Goal: Find specific page/section: Find specific page/section

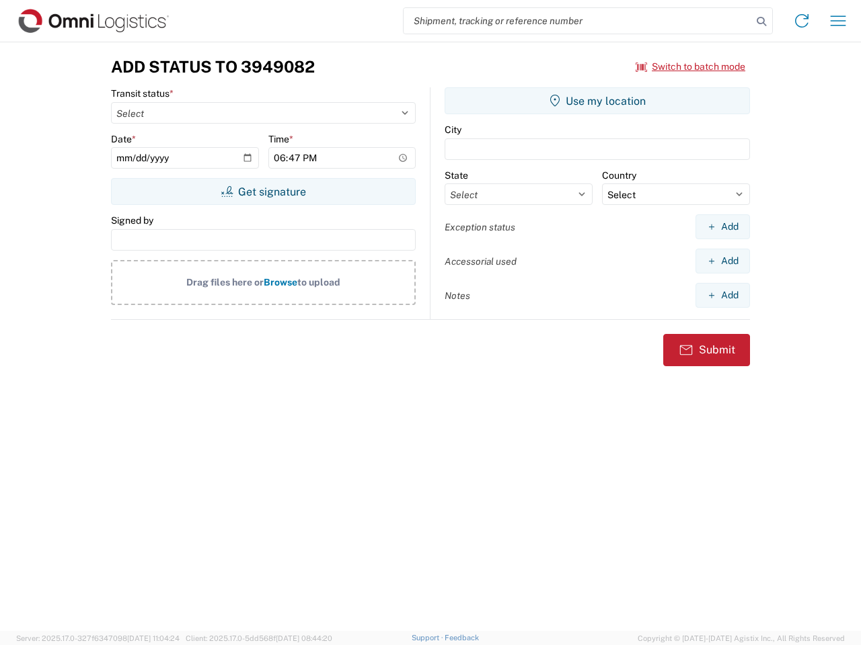
click at [578, 21] on input "search" at bounding box center [577, 21] width 348 height 26
click at [761, 22] on icon at bounding box center [761, 21] width 19 height 19
click at [801, 21] on icon at bounding box center [802, 21] width 22 height 22
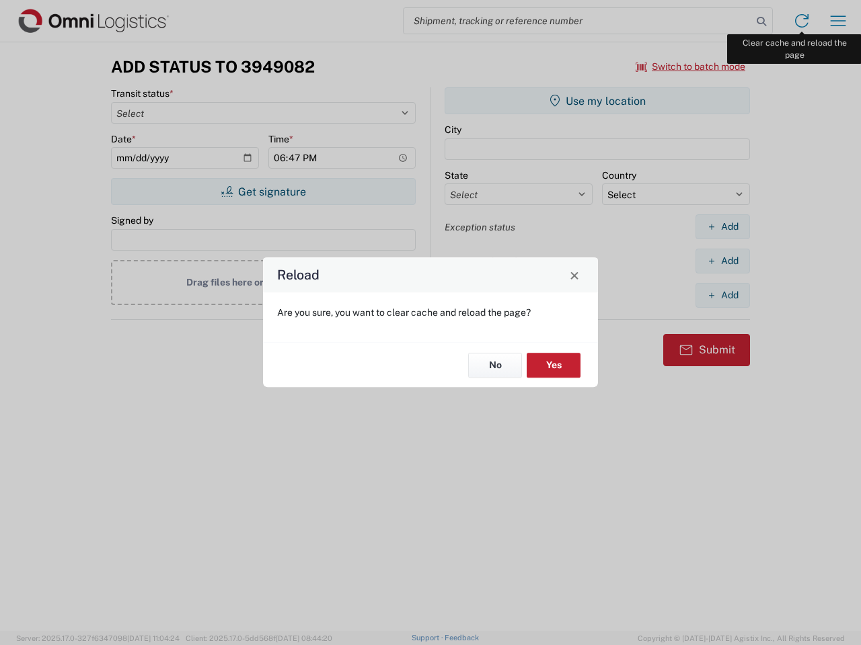
click at [838, 21] on div "Reload Are you sure, you want to clear cache and reload the page? No Yes" at bounding box center [430, 322] width 861 height 645
click at [690, 67] on div "Reload Are you sure, you want to clear cache and reload the page? No Yes" at bounding box center [430, 322] width 861 height 645
click at [263, 192] on div "Reload Are you sure, you want to clear cache and reload the page? No Yes" at bounding box center [430, 322] width 861 height 645
click at [597, 101] on div "Reload Are you sure, you want to clear cache and reload the page? No Yes" at bounding box center [430, 322] width 861 height 645
click at [722, 227] on div "Reload Are you sure, you want to clear cache and reload the page? No Yes" at bounding box center [430, 322] width 861 height 645
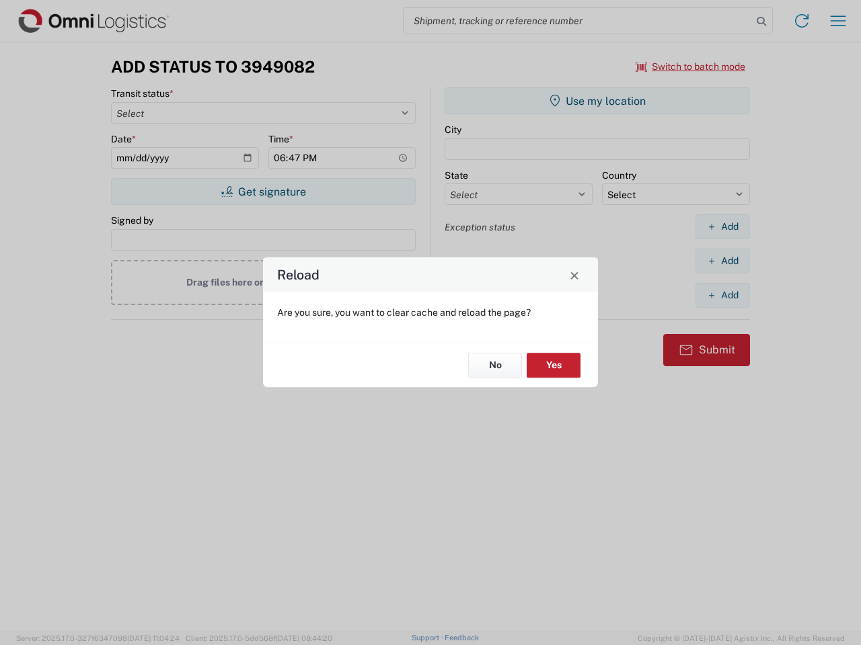
click at [722, 261] on div "Reload Are you sure, you want to clear cache and reload the page? No Yes" at bounding box center [430, 322] width 861 height 645
click at [722, 295] on div "Reload Are you sure, you want to clear cache and reload the page? No Yes" at bounding box center [430, 322] width 861 height 645
